Goal: Information Seeking & Learning: Learn about a topic

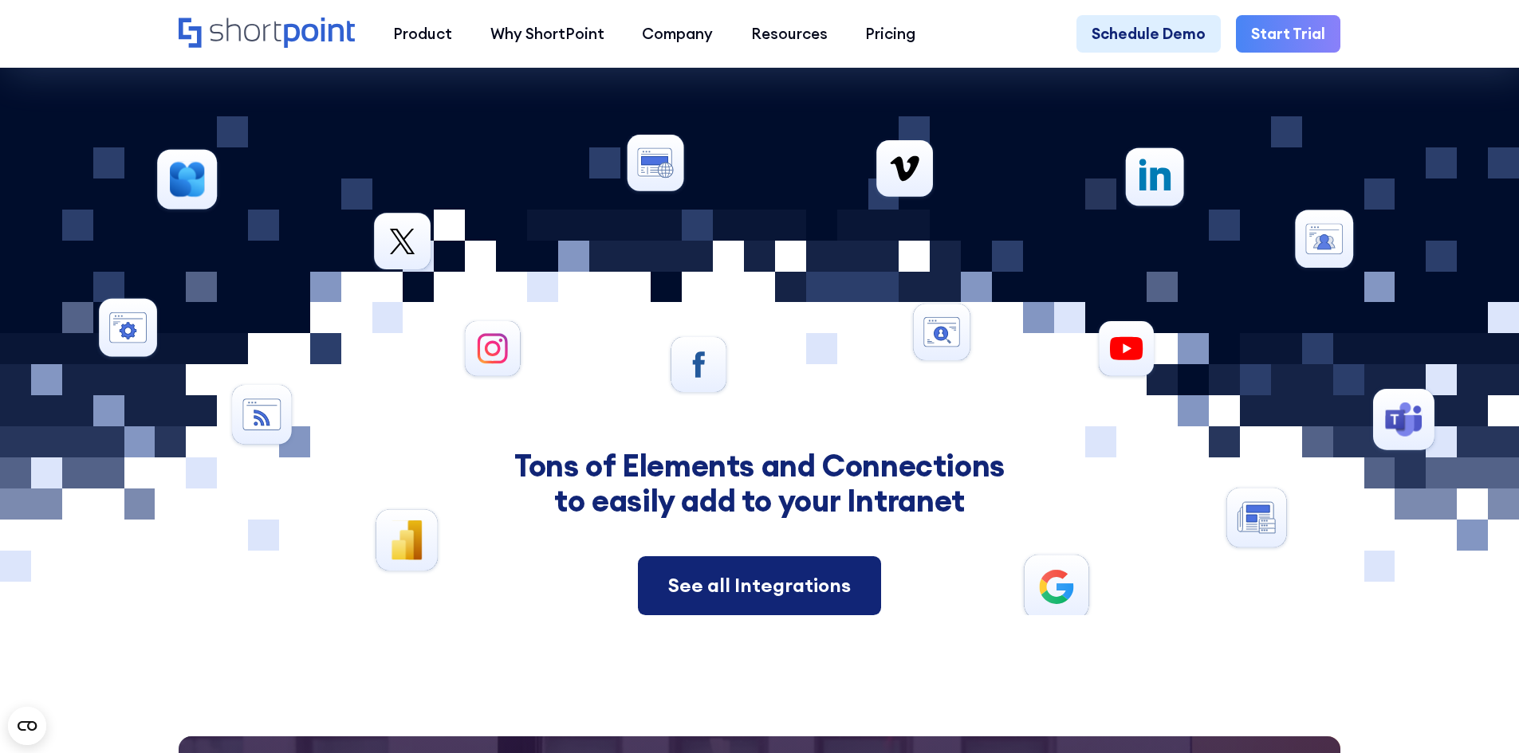
scroll to position [7424, 0]
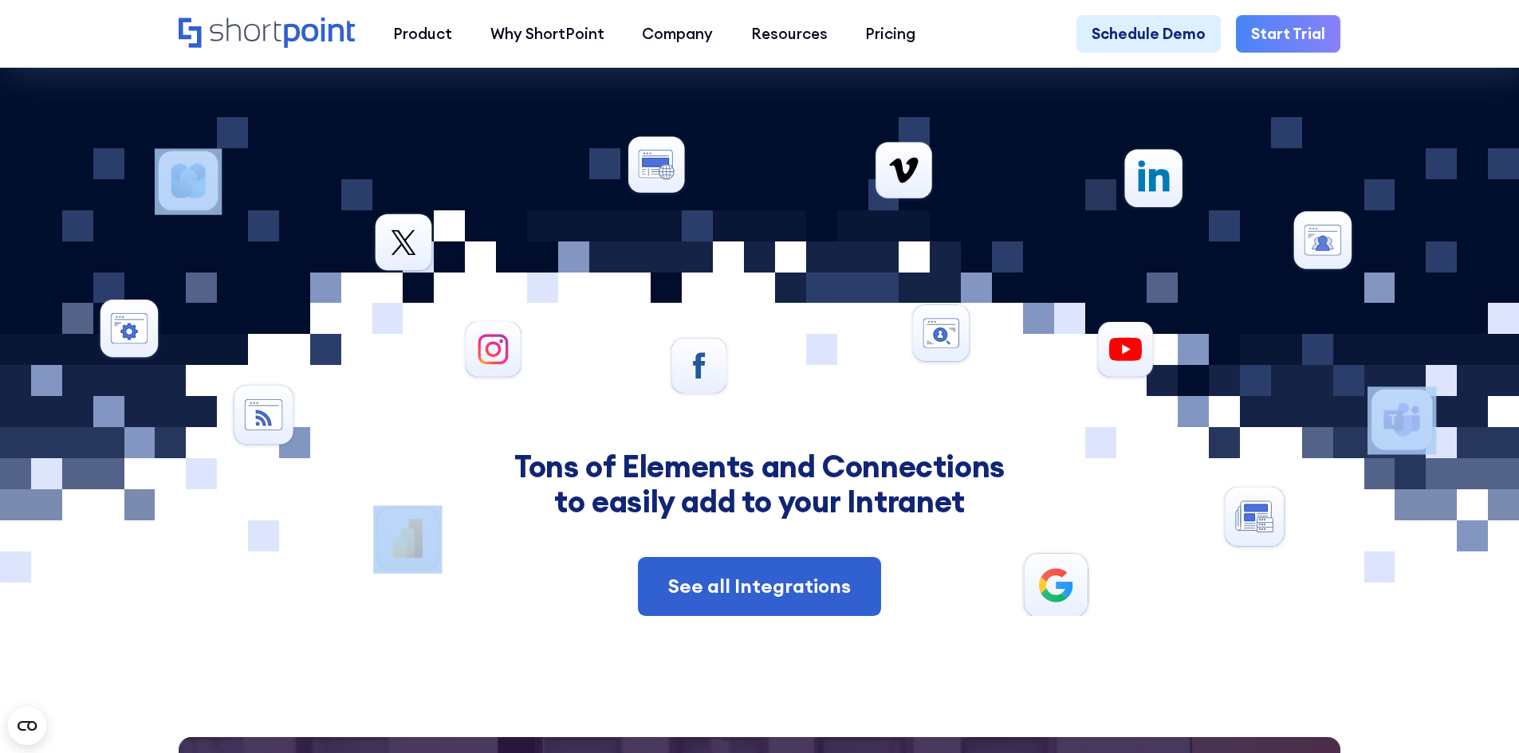
click at [750, 394] on div at bounding box center [759, 366] width 1473 height 498
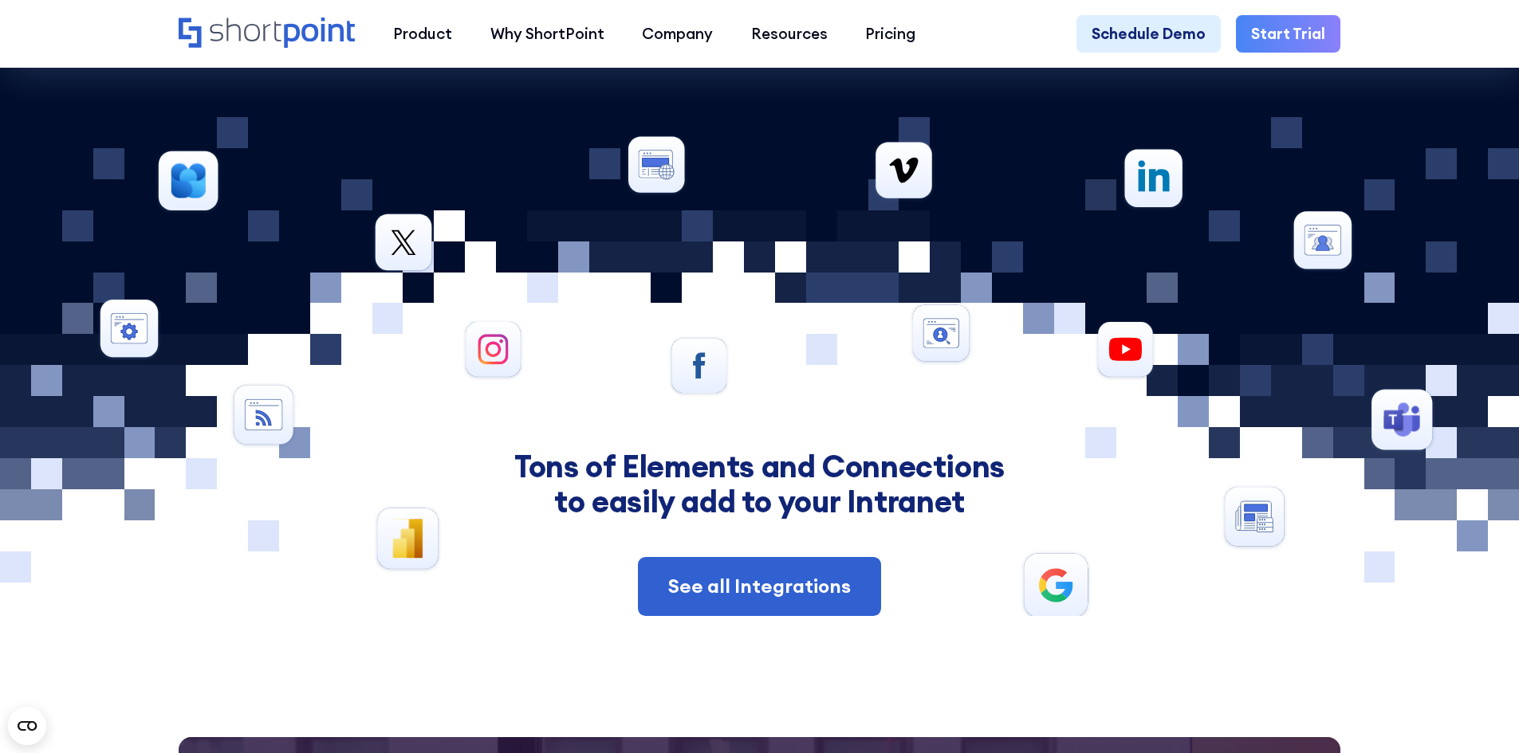
click at [1465, 227] on div at bounding box center [759, 366] width 1473 height 498
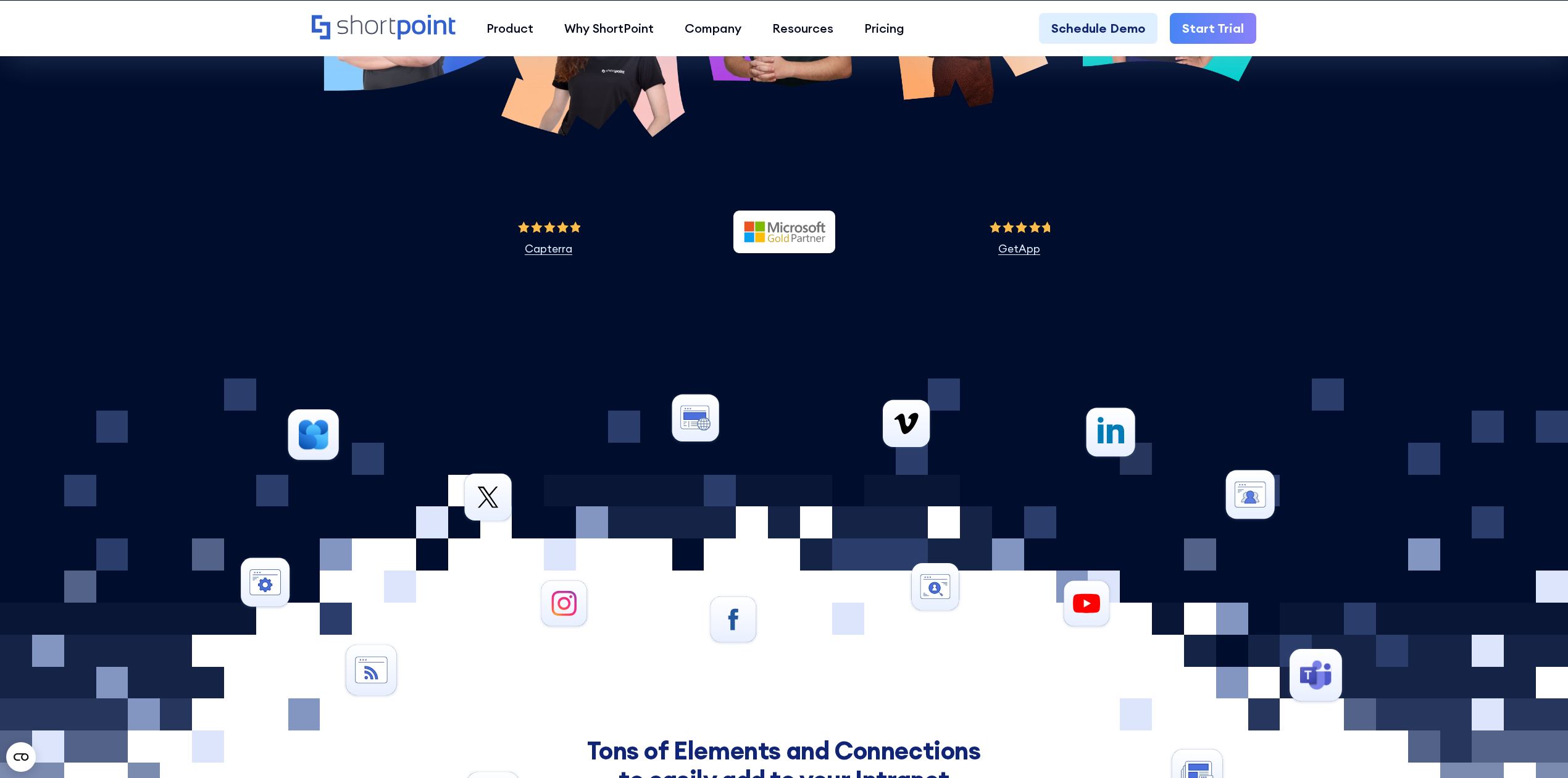
scroll to position [5993, 0]
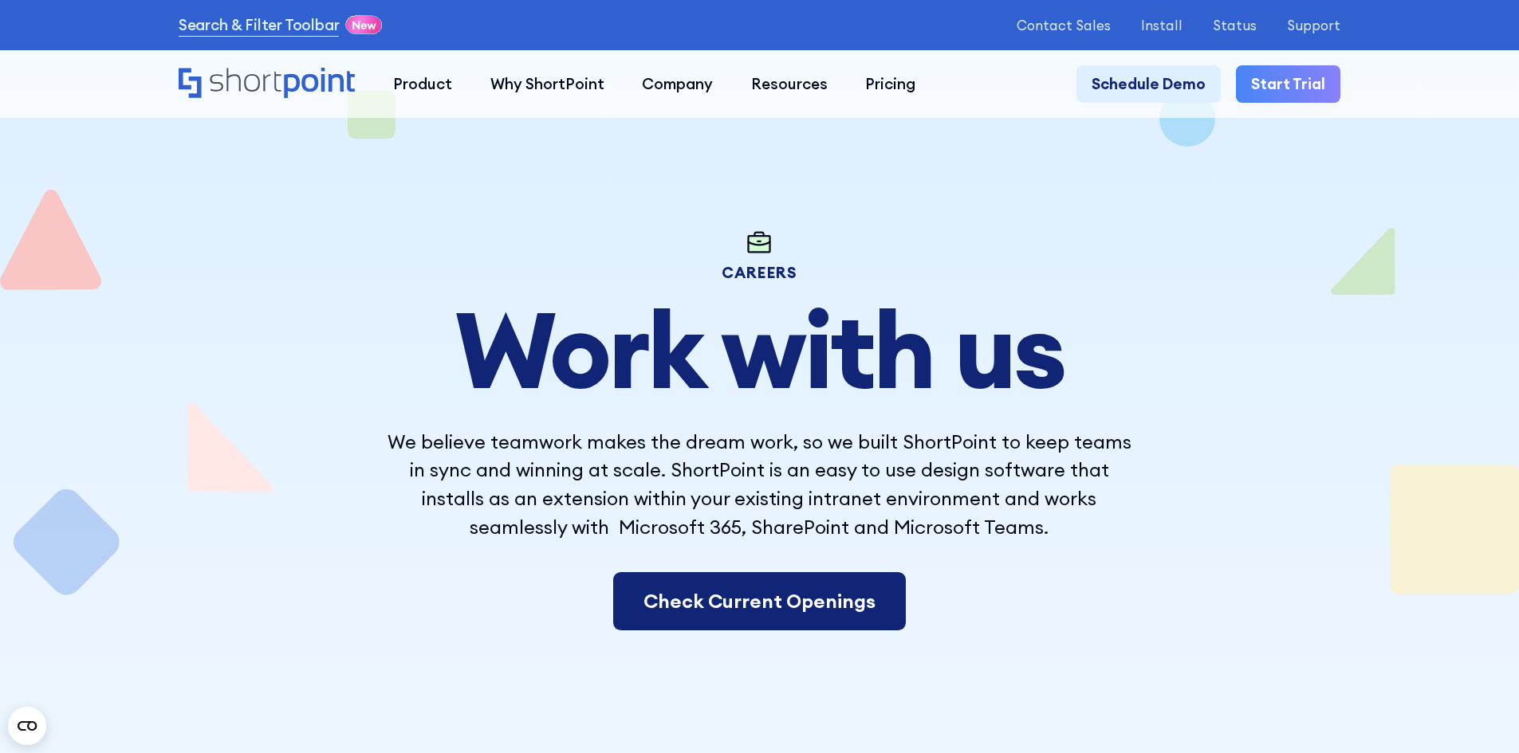
click at [759, 616] on link "Check Current Openings" at bounding box center [759, 601] width 293 height 59
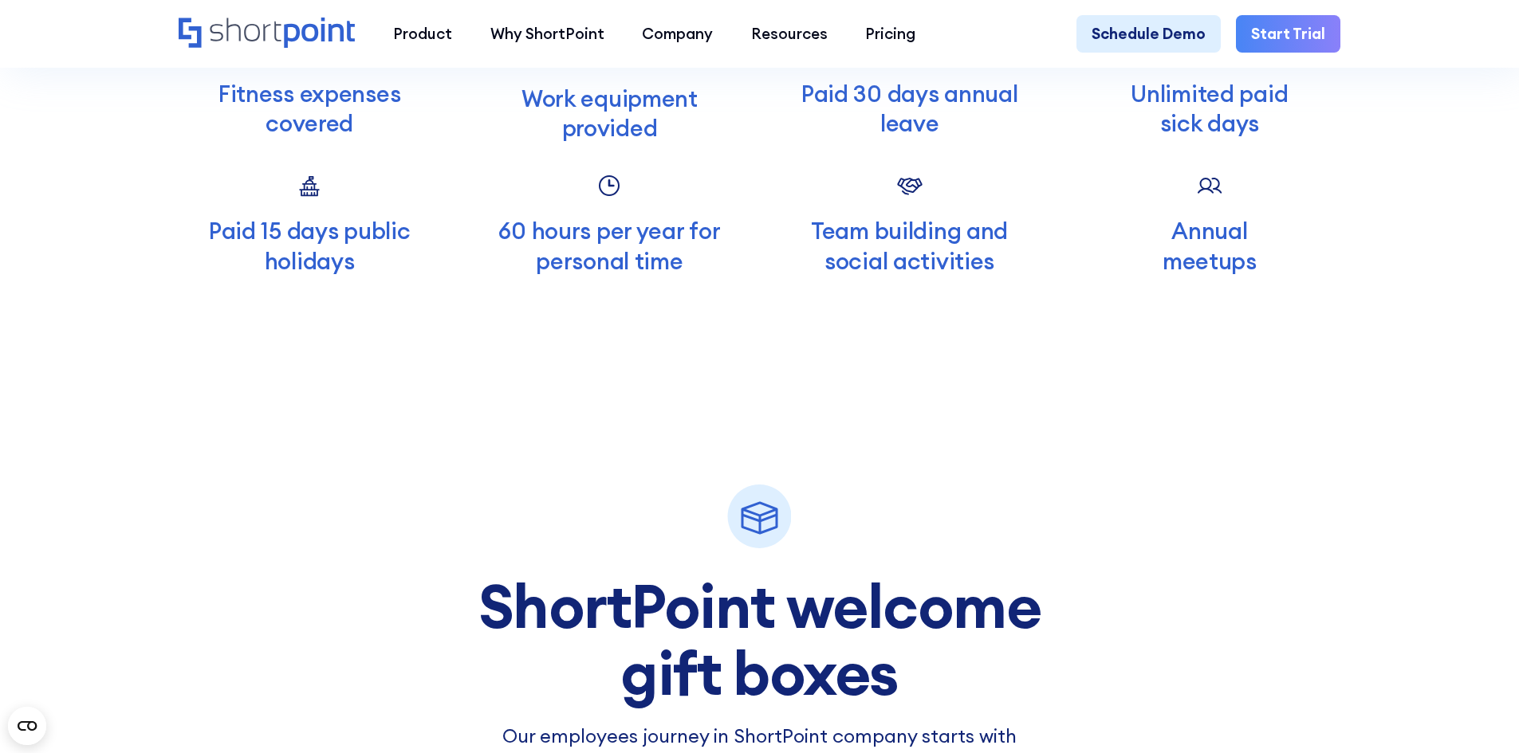
scroll to position [5904, 0]
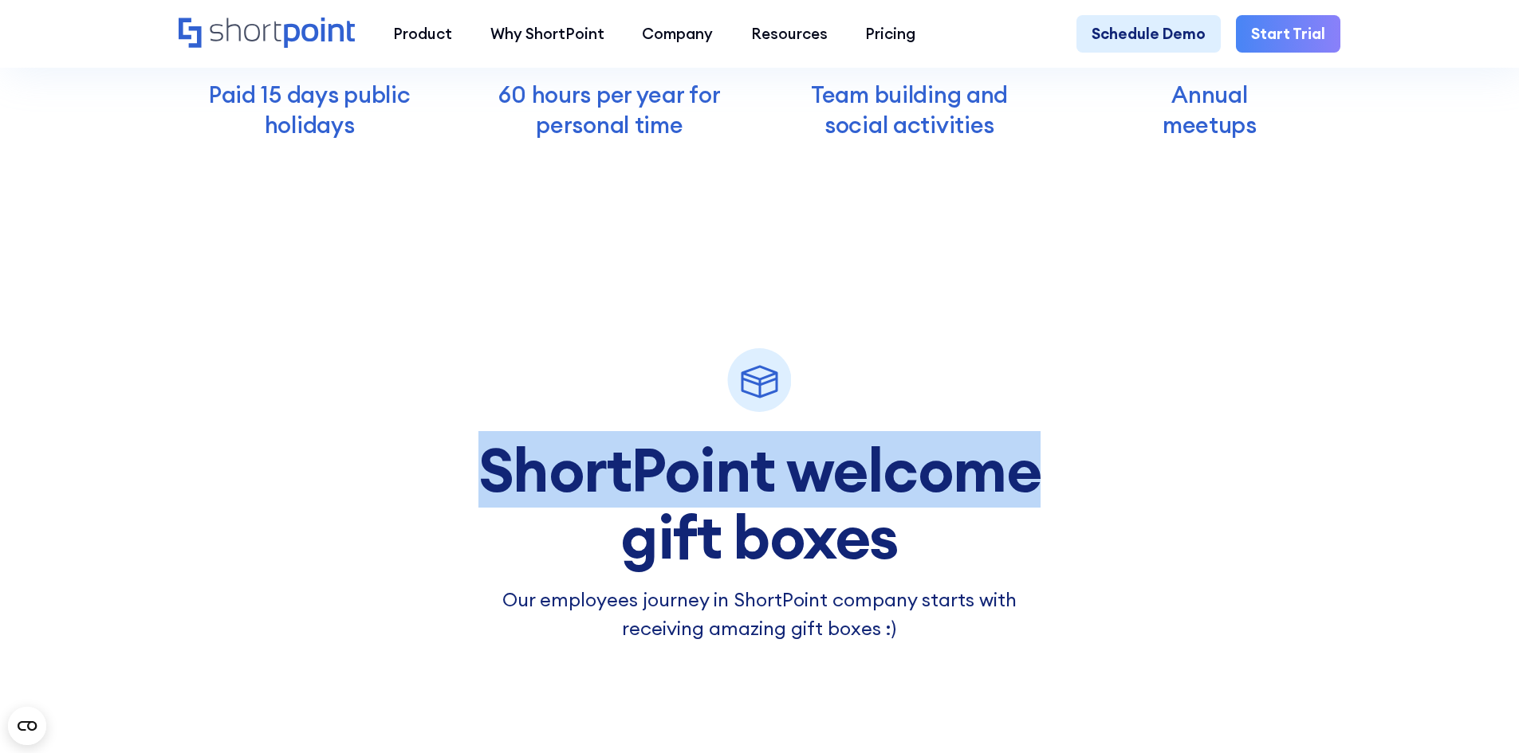
drag, startPoint x: 728, startPoint y: 381, endPoint x: 1094, endPoint y: 494, distance: 382.9
click at [1092, 494] on div "ShortPoint welcome gift boxes Our employees journey in ShortPoint company start…" at bounding box center [759, 392] width 664 height 504
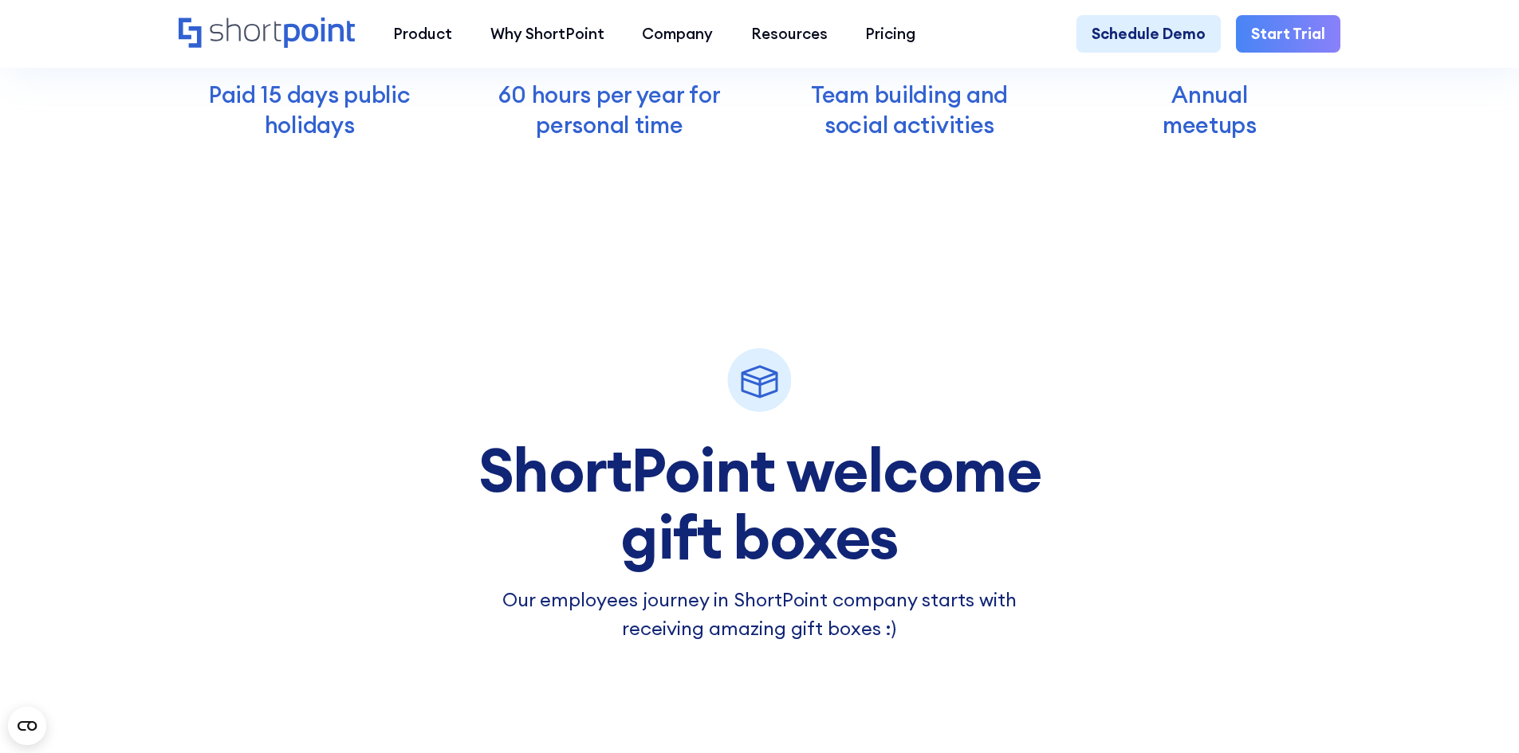
click at [966, 352] on div "ShortPoint welcome gift boxes Our employees journey in ShortPoint company start…" at bounding box center [759, 392] width 664 height 504
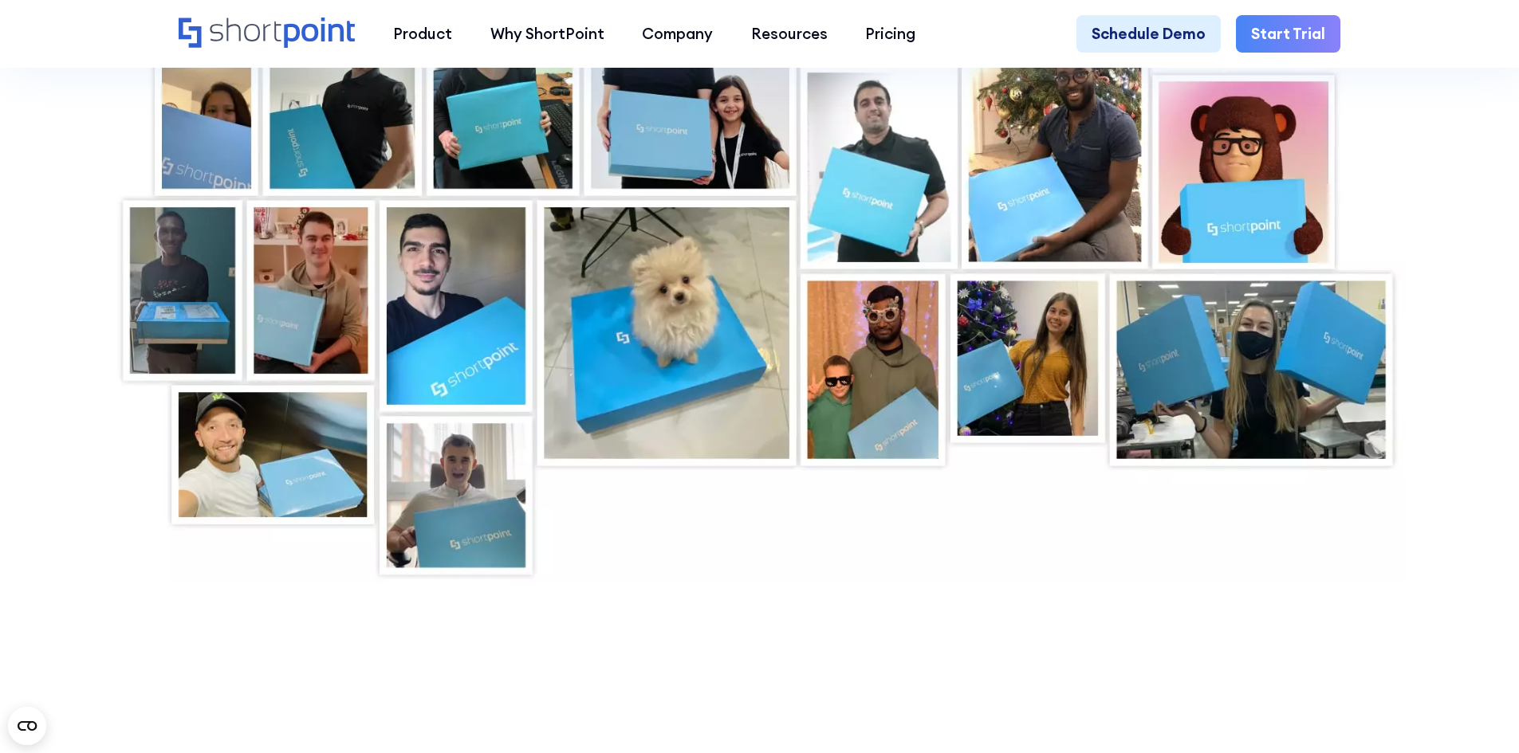
scroll to position [6622, 0]
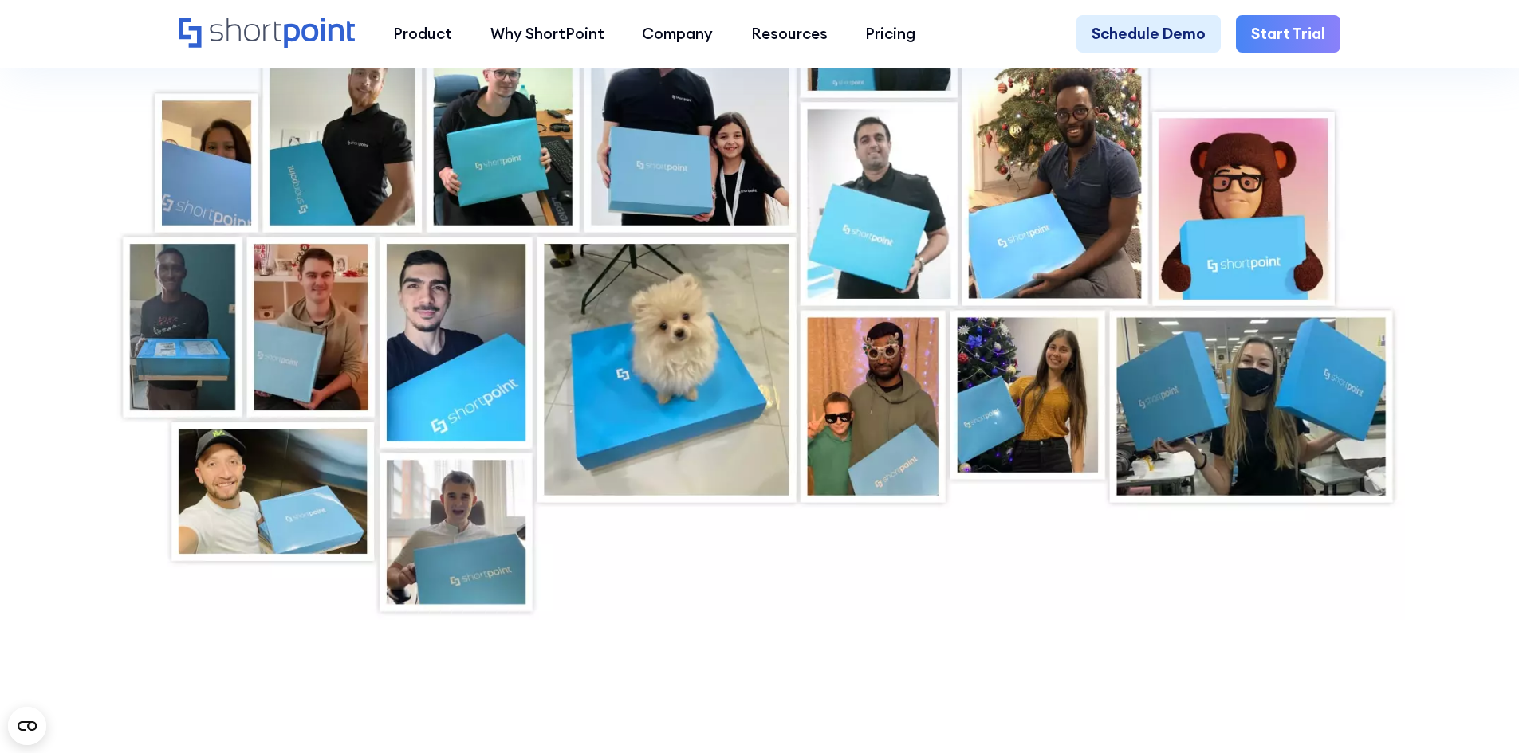
drag, startPoint x: 1039, startPoint y: 418, endPoint x: 1077, endPoint y: 553, distance: 140.1
click at [1077, 553] on div at bounding box center [759, 294] width 1291 height 649
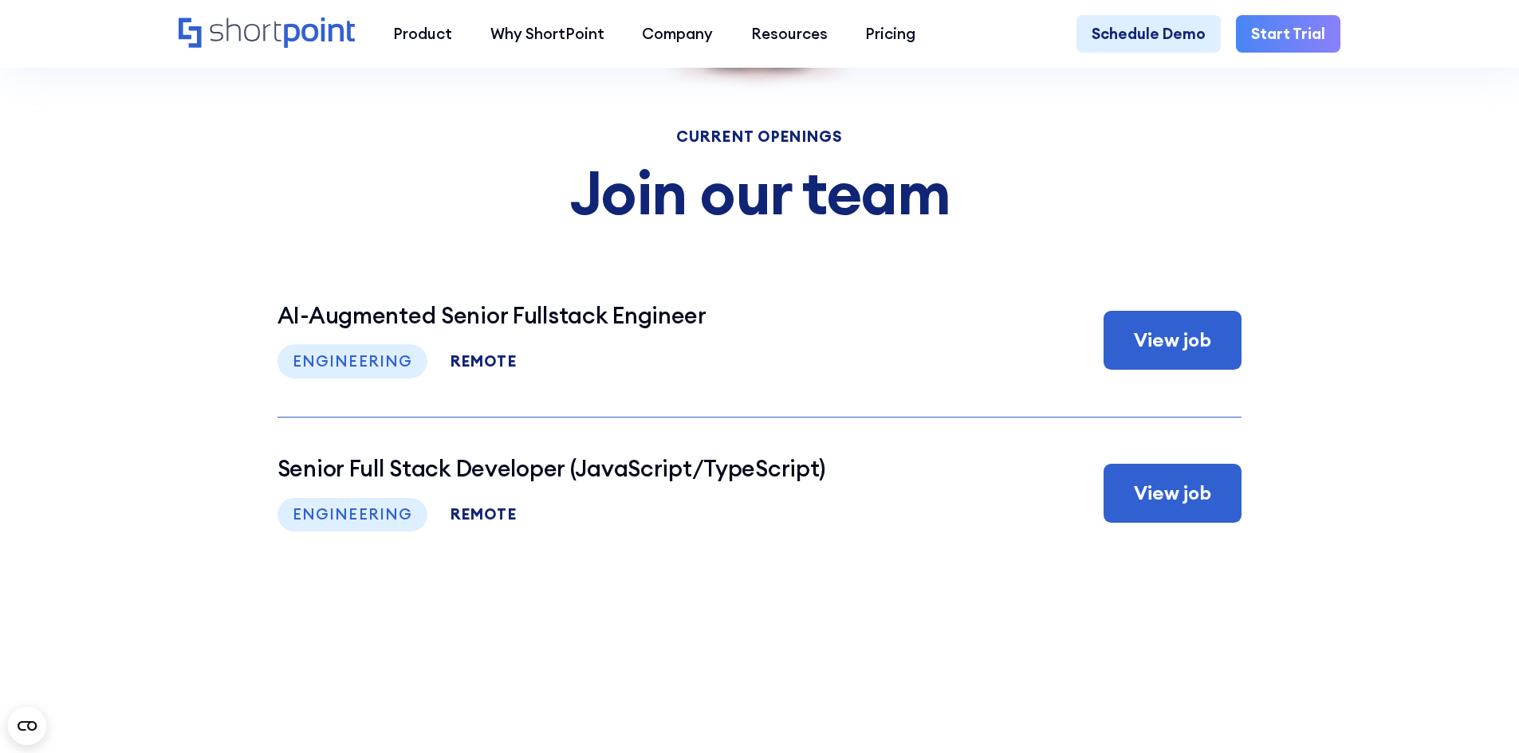
scroll to position [7898, 0]
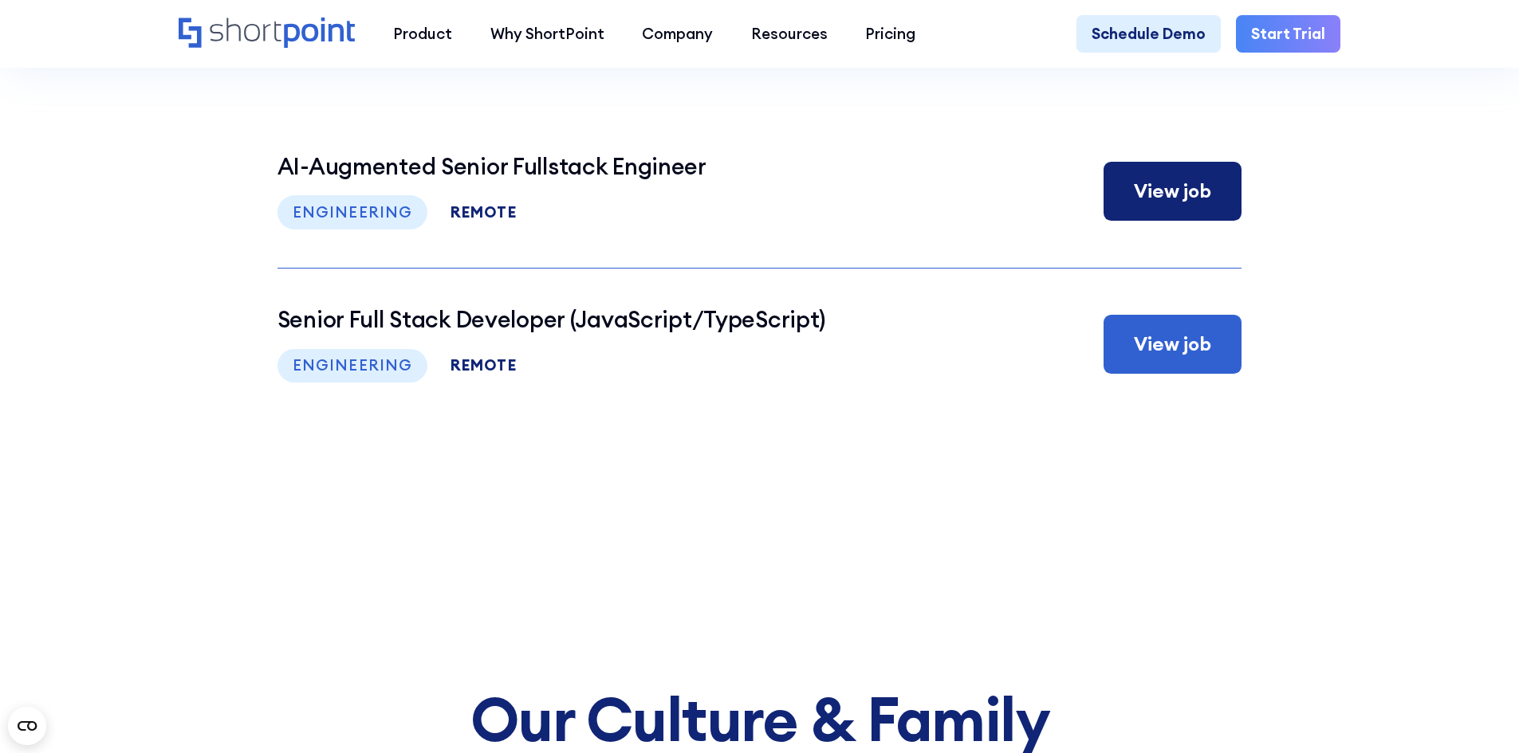
click at [1171, 206] on div "View job" at bounding box center [1172, 191] width 77 height 29
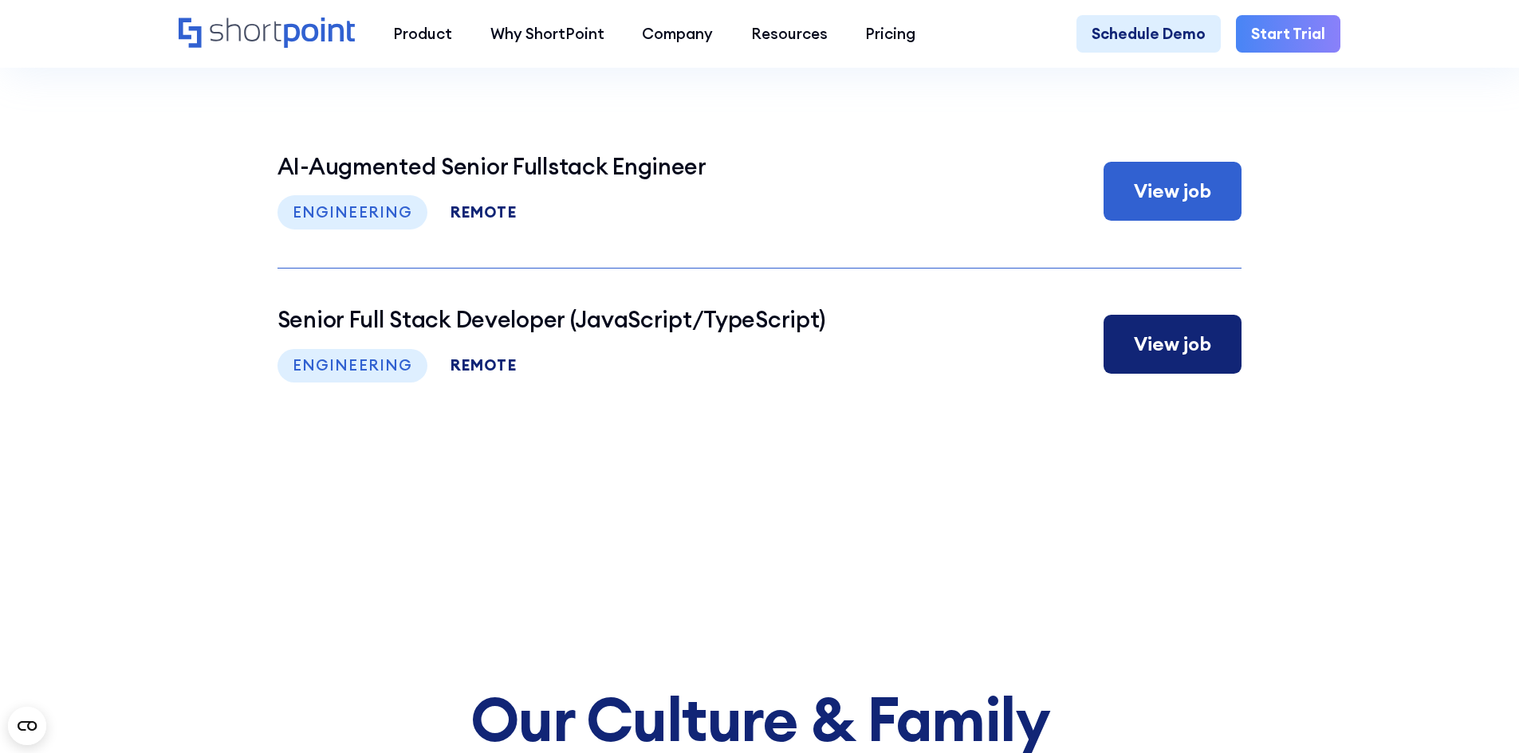
click at [1134, 374] on div "View job" at bounding box center [1173, 344] width 138 height 59
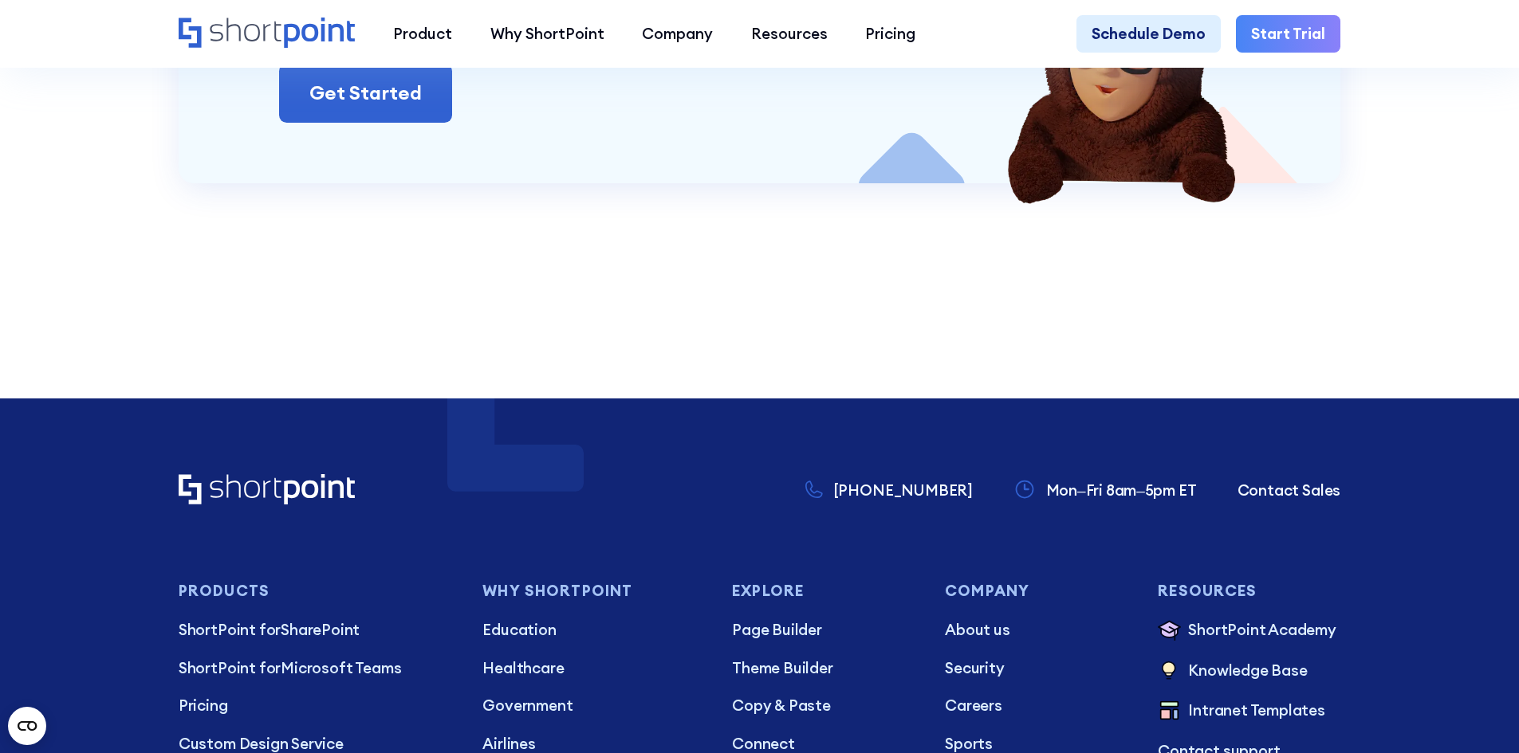
scroll to position [2791, 0]
